Goal: Task Accomplishment & Management: Use online tool/utility

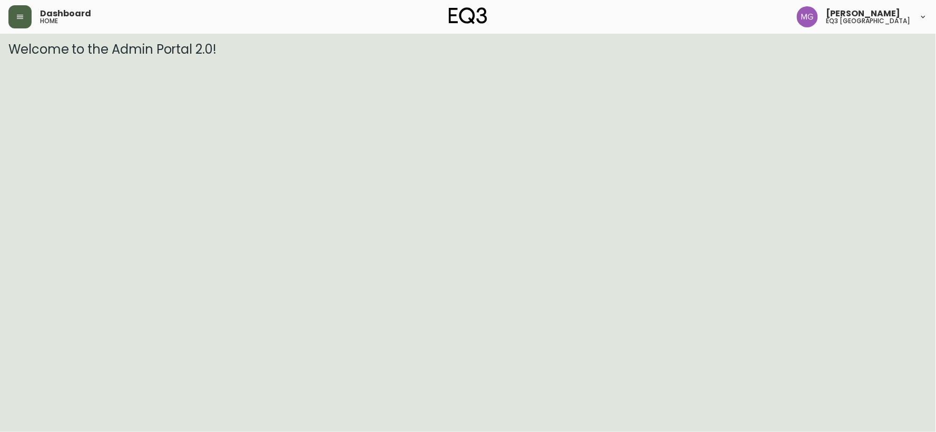
click at [23, 18] on icon "button" at bounding box center [20, 17] width 6 height 4
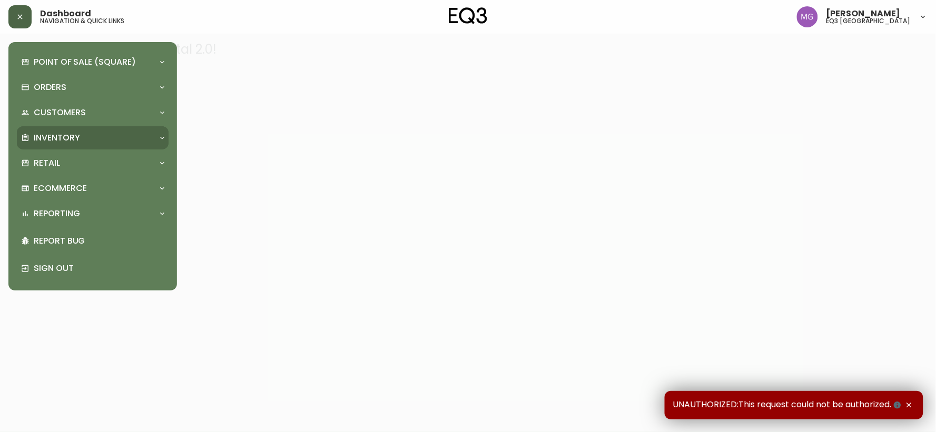
click at [48, 139] on p "Inventory" at bounding box center [57, 138] width 46 height 12
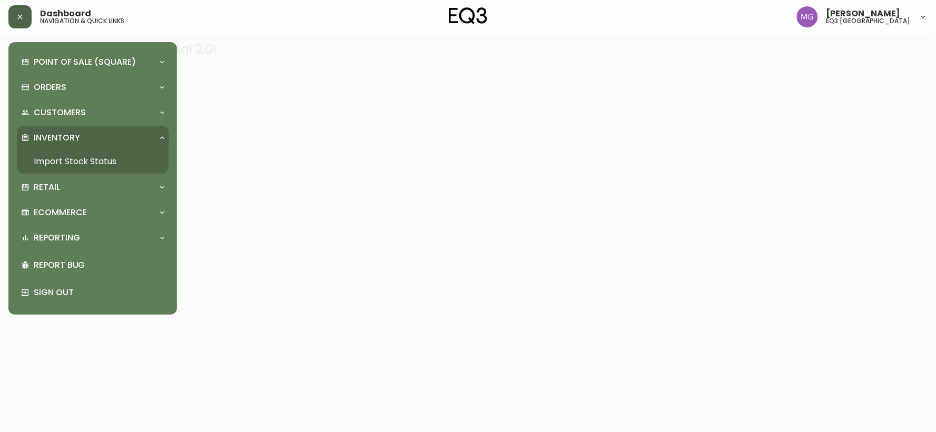
click at [58, 167] on link "Import Stock Status" at bounding box center [93, 162] width 152 height 24
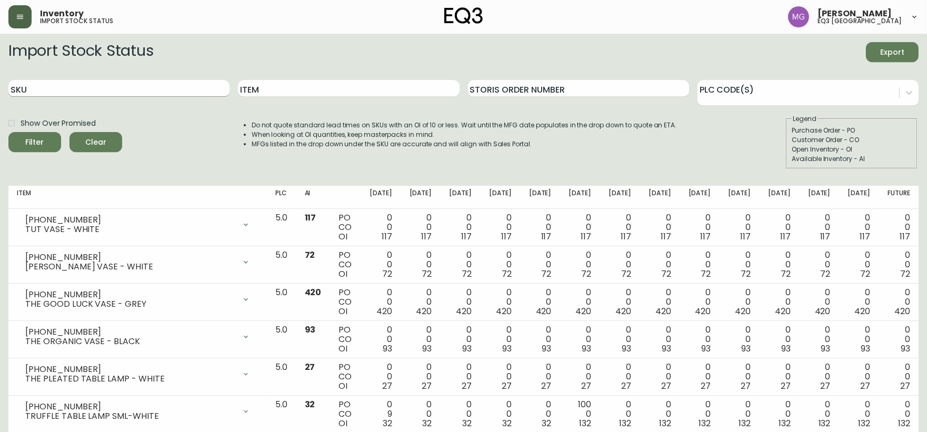
click at [164, 85] on input "SKU" at bounding box center [118, 88] width 221 height 17
paste input "6080-030-13"
type input "6080-030-13"
click at [8, 132] on button "Filter" at bounding box center [34, 142] width 53 height 20
